Goal: Contribute content: Add original content to the website for others to see

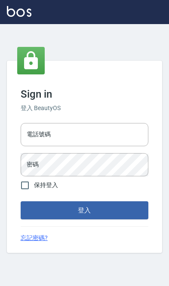
click at [61, 144] on input "電話號碼" at bounding box center [85, 134] width 128 height 23
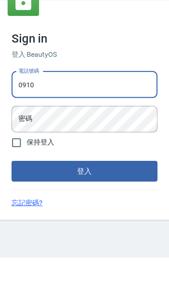
type input "0910967130"
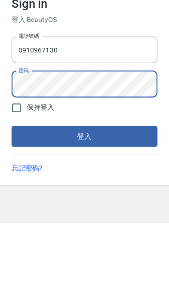
click at [21, 201] on button "登入" at bounding box center [85, 210] width 128 height 18
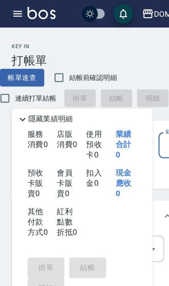
click at [135, 11] on div "DOMUS" at bounding box center [147, 12] width 24 height 11
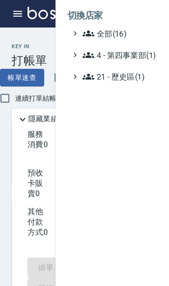
click at [110, 27] on span "全部(16)" at bounding box center [113, 29] width 83 height 10
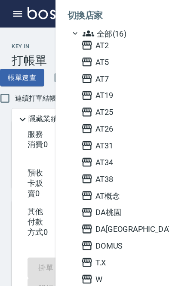
click at [112, 93] on span "AT25" at bounding box center [113, 98] width 84 height 10
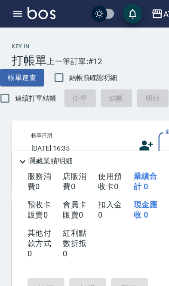
click at [17, 18] on button "button" at bounding box center [15, 11] width 17 height 17
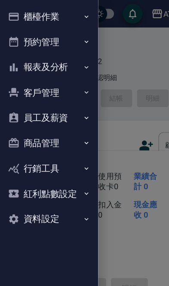
click at [19, 12] on button "櫃檯作業" at bounding box center [42, 14] width 79 height 22
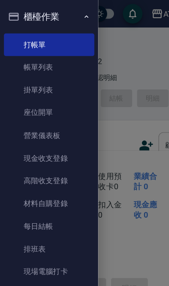
click at [47, 18] on button "櫃檯作業" at bounding box center [42, 14] width 79 height 22
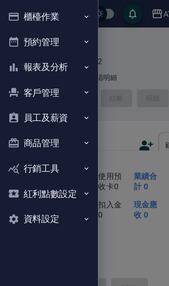
click at [64, 128] on button "商品管理" at bounding box center [42, 125] width 79 height 22
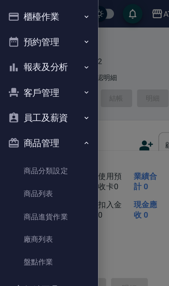
click at [55, 168] on link "商品列表" at bounding box center [42, 170] width 79 height 20
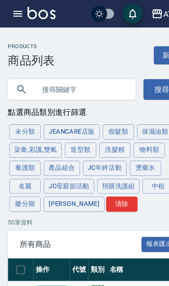
click at [58, 76] on input "text" at bounding box center [71, 78] width 81 height 23
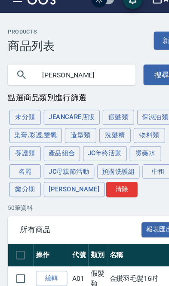
type input "木"
type input "沐"
type input "[PERSON_NAME]"
click at [140, 69] on button "搜尋" at bounding box center [142, 78] width 32 height 18
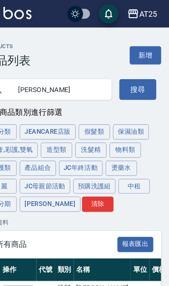
click at [143, 16] on div "AT25" at bounding box center [151, 12] width 16 height 11
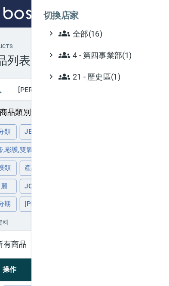
click at [94, 31] on span "全部(16)" at bounding box center [113, 29] width 83 height 10
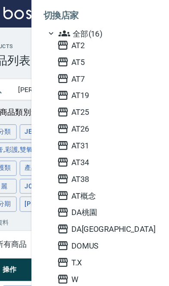
click at [111, 112] on span "AT26" at bounding box center [113, 112] width 84 height 10
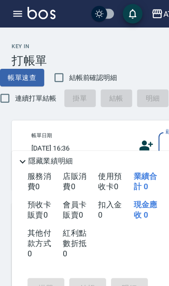
click at [15, 9] on icon "button" at bounding box center [15, 12] width 10 height 10
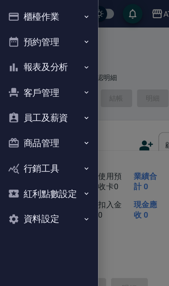
click at [66, 118] on button "商品管理" at bounding box center [42, 125] width 79 height 22
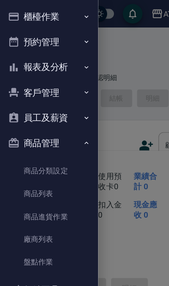
click at [57, 173] on link "商品列表" at bounding box center [42, 170] width 79 height 20
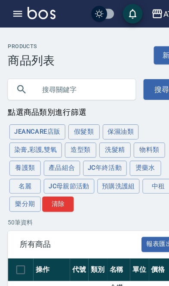
click at [77, 82] on input "text" at bounding box center [71, 78] width 81 height 23
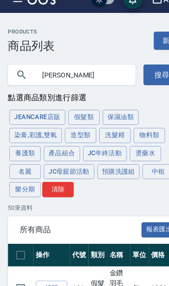
type input "[PERSON_NAME]"
click at [137, 69] on button "搜尋" at bounding box center [142, 78] width 32 height 18
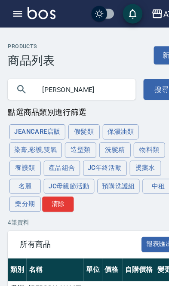
click at [141, 14] on icon "button" at bounding box center [137, 12] width 10 height 10
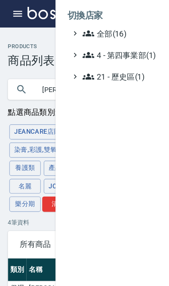
click at [106, 30] on span "全部(16)" at bounding box center [113, 29] width 83 height 10
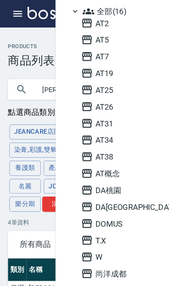
scroll to position [19, 0]
click at [109, 240] on span "尚洋成都" at bounding box center [113, 239] width 84 height 10
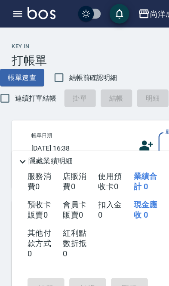
click at [8, 9] on button "button" at bounding box center [15, 11] width 17 height 17
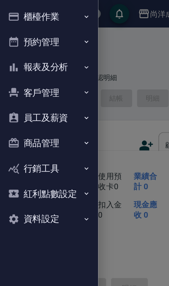
click at [65, 128] on button "商品管理" at bounding box center [42, 125] width 79 height 22
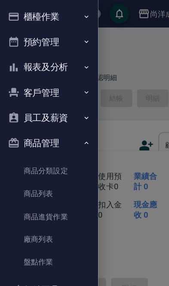
click at [57, 167] on link "商品列表" at bounding box center [42, 170] width 79 height 20
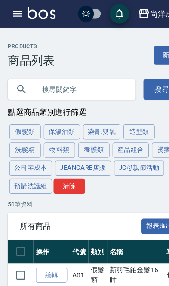
click at [64, 79] on input "text" at bounding box center [71, 78] width 81 height 23
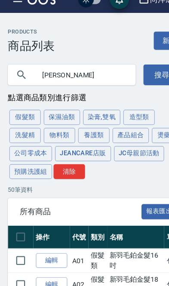
type input "[PERSON_NAME]"
click at [132, 71] on button "搜尋" at bounding box center [142, 78] width 32 height 18
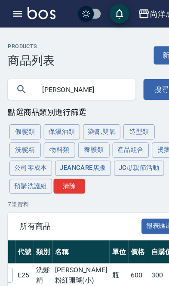
click at [138, 16] on div "尚洋成都" at bounding box center [145, 12] width 28 height 11
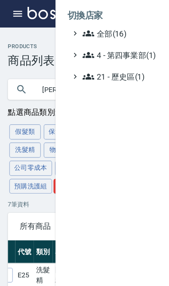
click at [118, 27] on span "全部(16)" at bounding box center [113, 29] width 83 height 10
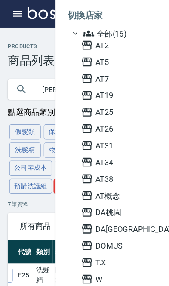
click at [108, 98] on span "AT25" at bounding box center [113, 98] width 84 height 10
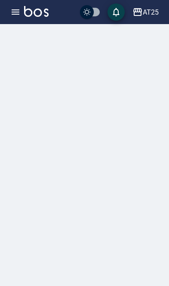
click at [21, 10] on button "button" at bounding box center [15, 11] width 17 height 17
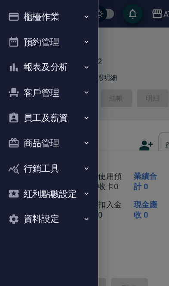
click at [62, 126] on button "商品管理" at bounding box center [42, 125] width 79 height 22
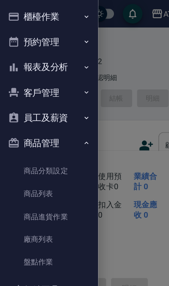
click at [58, 169] on link "商品列表" at bounding box center [42, 170] width 79 height 20
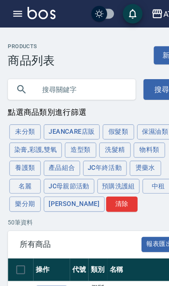
click at [64, 80] on input "text" at bounding box center [71, 78] width 81 height 23
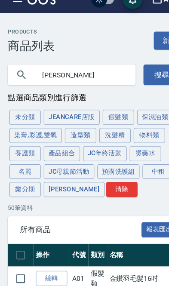
type input "[PERSON_NAME]"
click at [134, 69] on button "搜尋" at bounding box center [142, 78] width 32 height 18
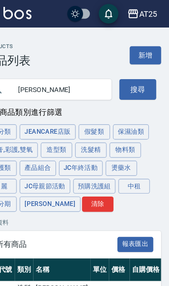
click at [143, 17] on div "AT25" at bounding box center [151, 12] width 16 height 11
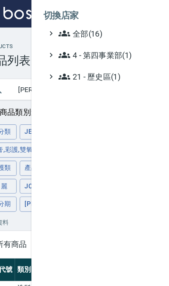
click at [113, 28] on span "全部(16)" at bounding box center [113, 29] width 83 height 10
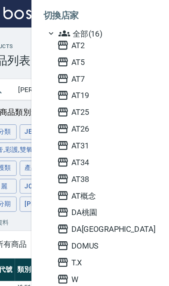
click at [101, 43] on span "AT2" at bounding box center [113, 39] width 84 height 10
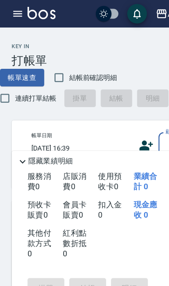
click at [18, 11] on icon "button" at bounding box center [15, 12] width 10 height 10
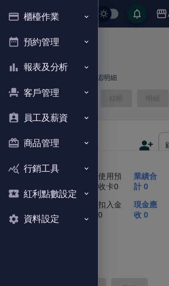
click at [60, 128] on button "商品管理" at bounding box center [42, 125] width 79 height 22
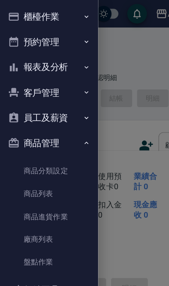
click at [54, 170] on link "商品列表" at bounding box center [42, 170] width 79 height 20
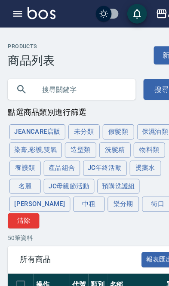
click at [59, 86] on input "text" at bounding box center [71, 78] width 81 height 23
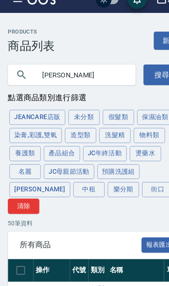
type input "[PERSON_NAME]"
click at [142, 69] on button "搜尋" at bounding box center [142, 78] width 32 height 18
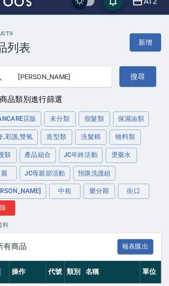
click at [147, 7] on div "AT2" at bounding box center [153, 12] width 12 height 11
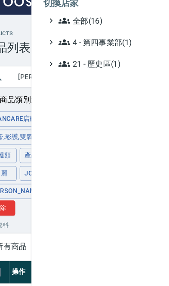
click at [125, 8] on li "切換店家" at bounding box center [109, 13] width 100 height 21
click at [113, 24] on span "全部(16)" at bounding box center [113, 29] width 83 height 10
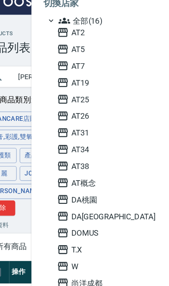
click at [99, 122] on span "AT31" at bounding box center [113, 127] width 84 height 10
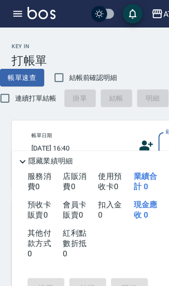
click at [15, 7] on icon "button" at bounding box center [15, 12] width 10 height 10
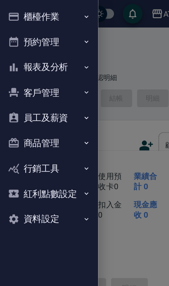
click at [58, 126] on button "商品管理" at bounding box center [42, 125] width 79 height 22
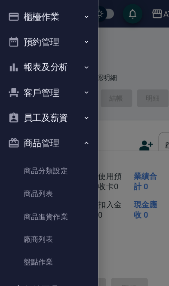
click at [53, 169] on link "商品列表" at bounding box center [42, 170] width 79 height 20
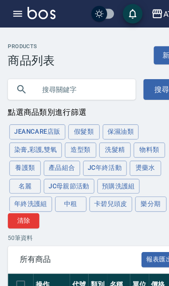
click at [54, 78] on input "text" at bounding box center [71, 78] width 81 height 23
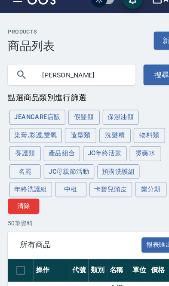
type input "[PERSON_NAME]"
click at [129, 74] on button "搜尋" at bounding box center [142, 78] width 32 height 18
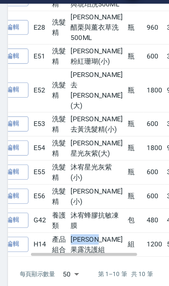
scroll to position [0, 34]
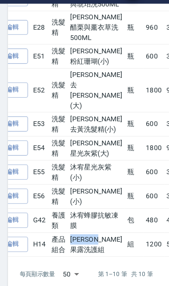
click at [16, 228] on link "編輯" at bounding box center [11, 234] width 28 height 13
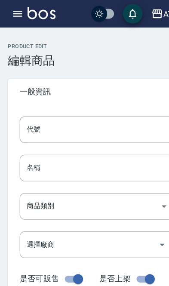
type input "H14"
type input "[PERSON_NAME]果露洗護組"
type input "17ef9929-1149-4a23-b763-3126dc1e2198"
type input "1200"
type input "550"
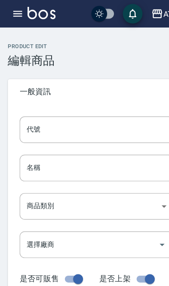
type input "550"
type input "組"
type input "UNSET"
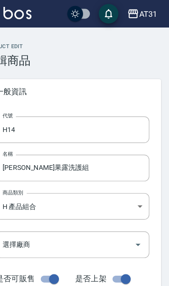
click at [143, 16] on div "AT31" at bounding box center [151, 12] width 16 height 11
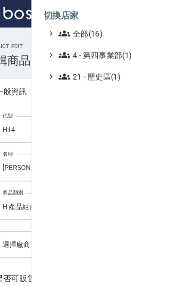
click at [91, 28] on span "全部(16)" at bounding box center [113, 29] width 83 height 10
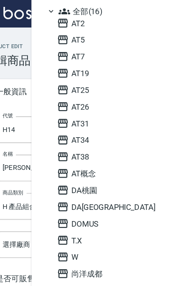
scroll to position [19, 0]
click at [71, 243] on span "尚洋成都" at bounding box center [113, 239] width 84 height 10
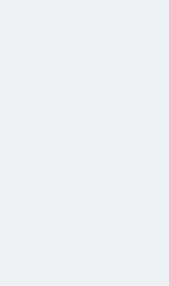
click at [70, 0] on html at bounding box center [84, 0] width 169 height 0
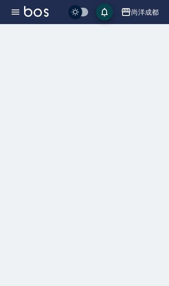
scroll to position [0, 21]
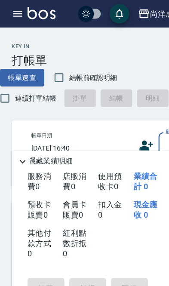
click at [18, 18] on button "button" at bounding box center [15, 11] width 17 height 17
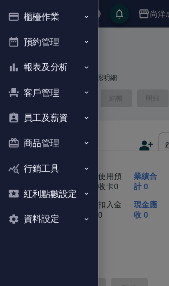
click at [25, 125] on button "商品管理" at bounding box center [42, 125] width 79 height 22
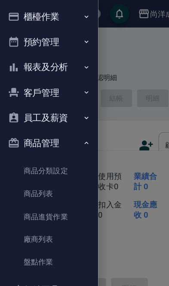
click at [27, 168] on link "商品列表" at bounding box center [42, 170] width 79 height 20
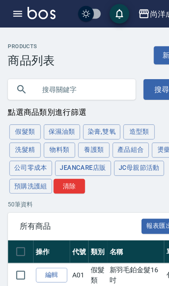
click at [117, 133] on button "產品組合" at bounding box center [114, 131] width 32 height 13
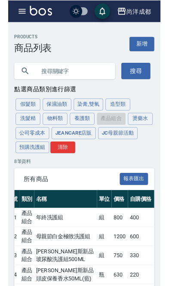
scroll to position [12, 0]
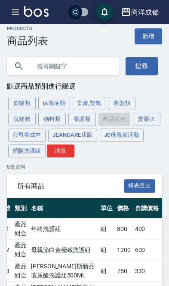
click at [149, 40] on link "新增" at bounding box center [149, 36] width 28 height 16
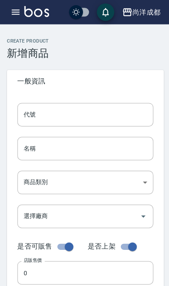
click at [38, 109] on div "代號 代號" at bounding box center [84, 113] width 135 height 23
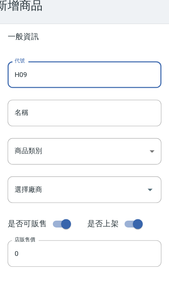
type input "H09"
click at [17, 135] on div "名稱 名稱" at bounding box center [84, 146] width 135 height 23
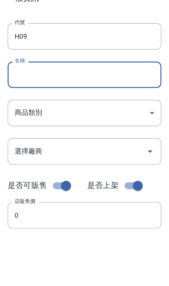
click at [17, 135] on input "名稱" at bounding box center [84, 146] width 135 height 23
paste input "[PERSON_NAME]果露洗護組"
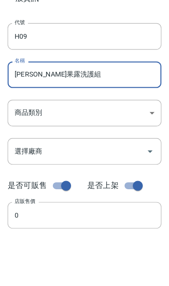
type input "[PERSON_NAME]果露洗護組"
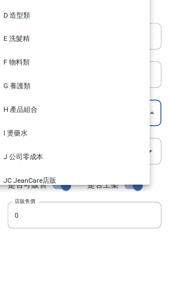
scroll to position [46, 0]
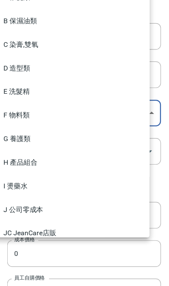
click at [14, 167] on li "H 產品組合" at bounding box center [74, 177] width 135 height 21
type input "906ba177-74fa-4c5c-8962-c3f393f612e1"
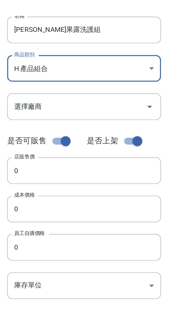
scroll to position [119, 0]
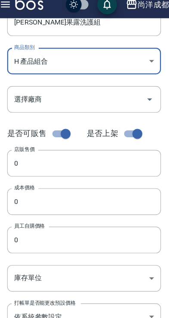
click at [17, 179] on input "0" at bounding box center [84, 184] width 135 height 23
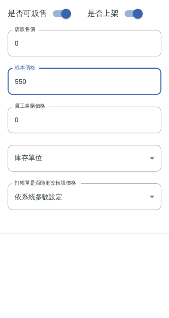
type input "550"
click at [17, 206] on input "0" at bounding box center [84, 217] width 135 height 23
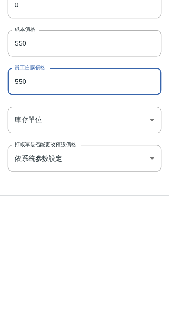
type input "550"
click at [15, 104] on body "尚洋成都 登出 櫃檯作業 打帳單 帳單列表 掛單列表 座位開單 營業儀表板 現金收支登錄 高階收支登錄 材料自購登錄 每日結帳 排班表 現場電腦打卡 掃碼打卡…" at bounding box center [84, 177] width 169 height 593
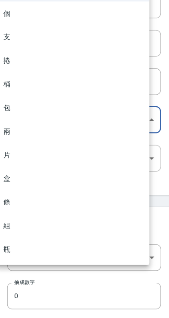
click at [9, 227] on li "組" at bounding box center [74, 237] width 135 height 21
type input "組"
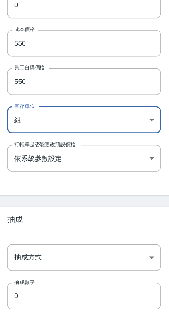
click at [21, 229] on body "尚洋成都 登出 櫃檯作業 打帳單 帳單列表 掛單列表 座位開單 營業儀表板 現金收支登錄 高階收支登錄 材料自購登錄 每日結帳 排班表 現場電腦打卡 掃碼打卡…" at bounding box center [84, 70] width 169 height 593
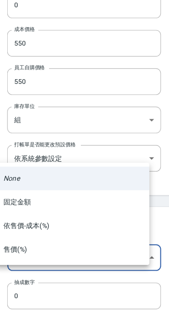
click at [21, 227] on li "依售價-成本(%)" at bounding box center [74, 237] width 135 height 21
type input "byCost"
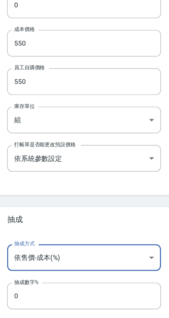
click at [17, 285] on input "0" at bounding box center [84, 298] width 135 height 23
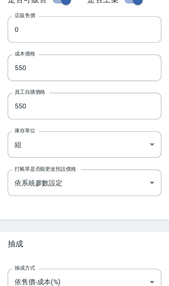
scroll to position [198, 0]
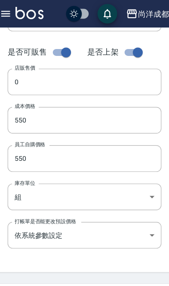
type input "60"
click at [17, 65] on input "0" at bounding box center [84, 71] width 135 height 23
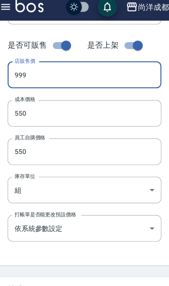
type input "999"
click at [7, 106] on div "代號 H09 代號 名稱 沐宥果露洗護組 名稱 商品類別 H 產品組合 906ba177-74fa-4c5c-8962-c3f393f612e1 商品類別…" at bounding box center [84, 65] width 155 height 345
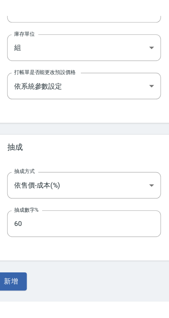
scroll to position [262, 0]
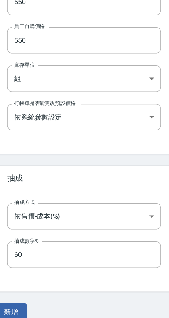
click at [8, 246] on div "抽成方式 依售價-成本(%) byCost 抽成方式 抽成數字% 60 抽成數字%" at bounding box center [84, 251] width 155 height 88
click at [15, 285] on button "新增" at bounding box center [21, 313] width 28 height 16
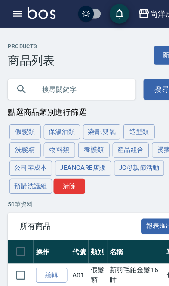
click at [111, 133] on button "產品組合" at bounding box center [114, 131] width 32 height 13
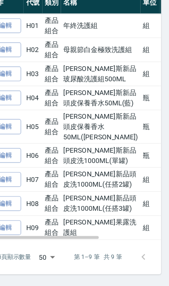
scroll to position [0, 20]
